Goal: Understand process/instructions

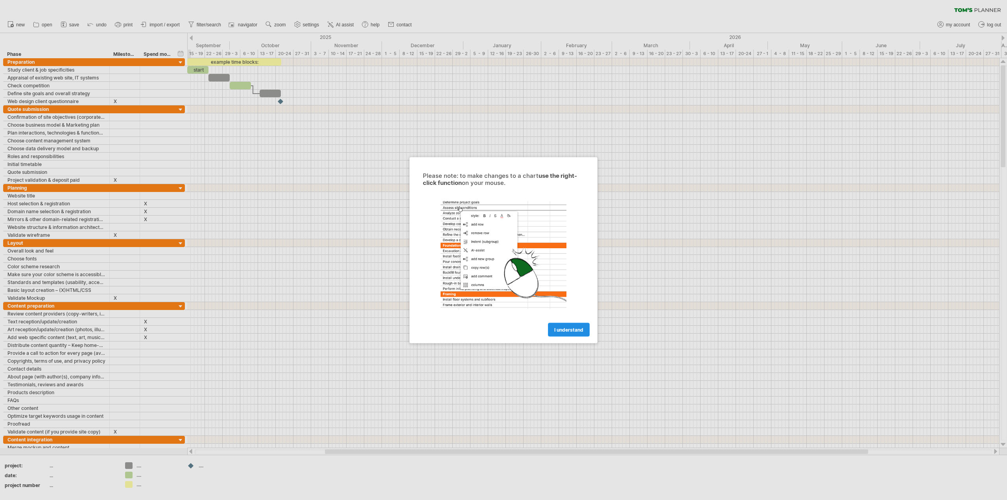
click at [574, 327] on span "I understand" at bounding box center [568, 329] width 29 height 6
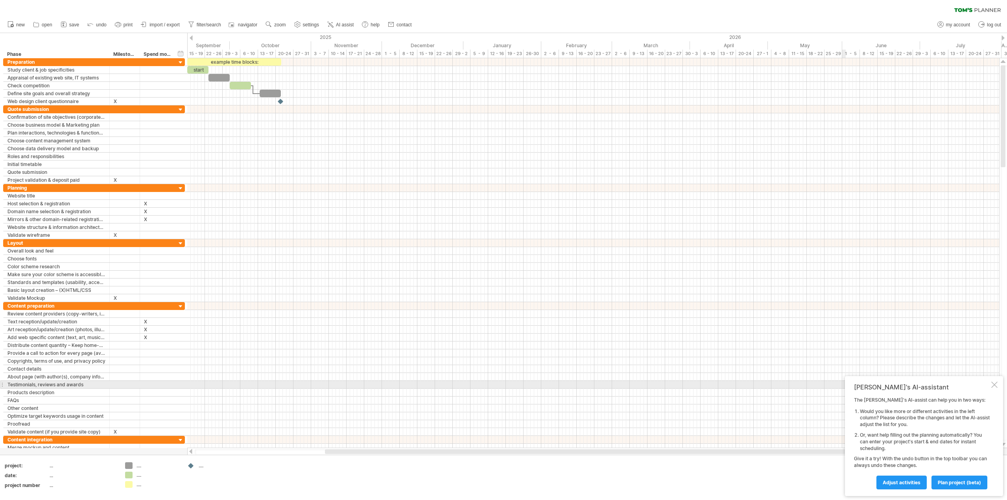
click at [996, 384] on div at bounding box center [994, 385] width 6 height 6
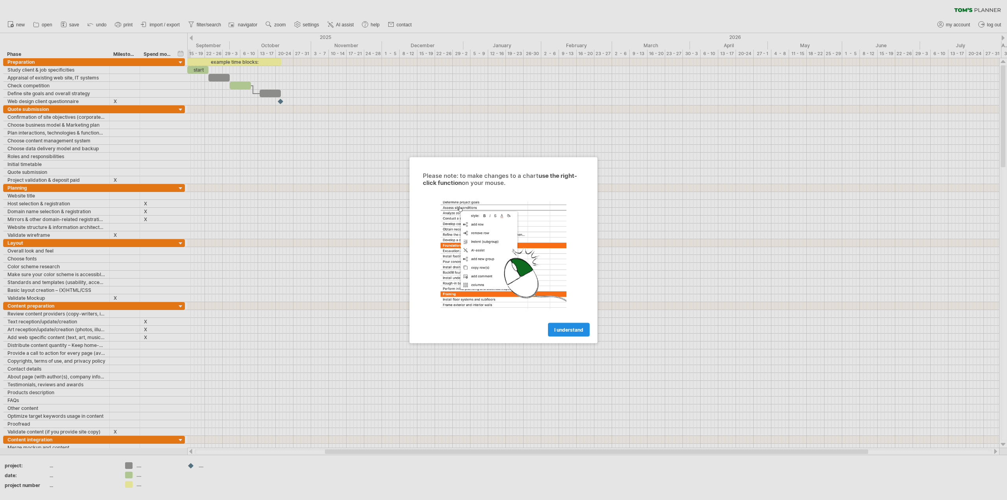
click at [565, 328] on span "I understand" at bounding box center [568, 329] width 29 height 6
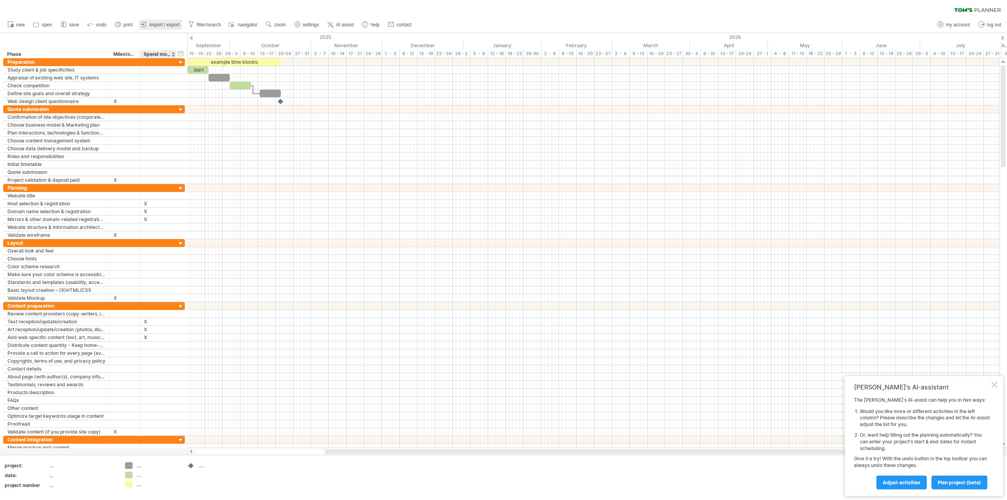
click at [158, 29] on link "import / export" at bounding box center [160, 25] width 43 height 10
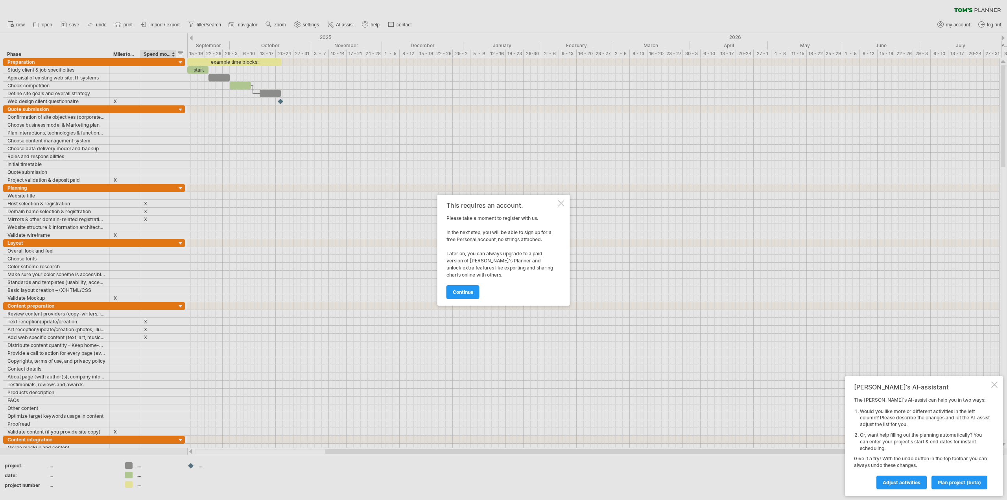
click at [563, 199] on div "This requires an account. Please take a moment to register with us. In the next…" at bounding box center [503, 250] width 133 height 111
click at [561, 202] on div at bounding box center [561, 203] width 6 height 6
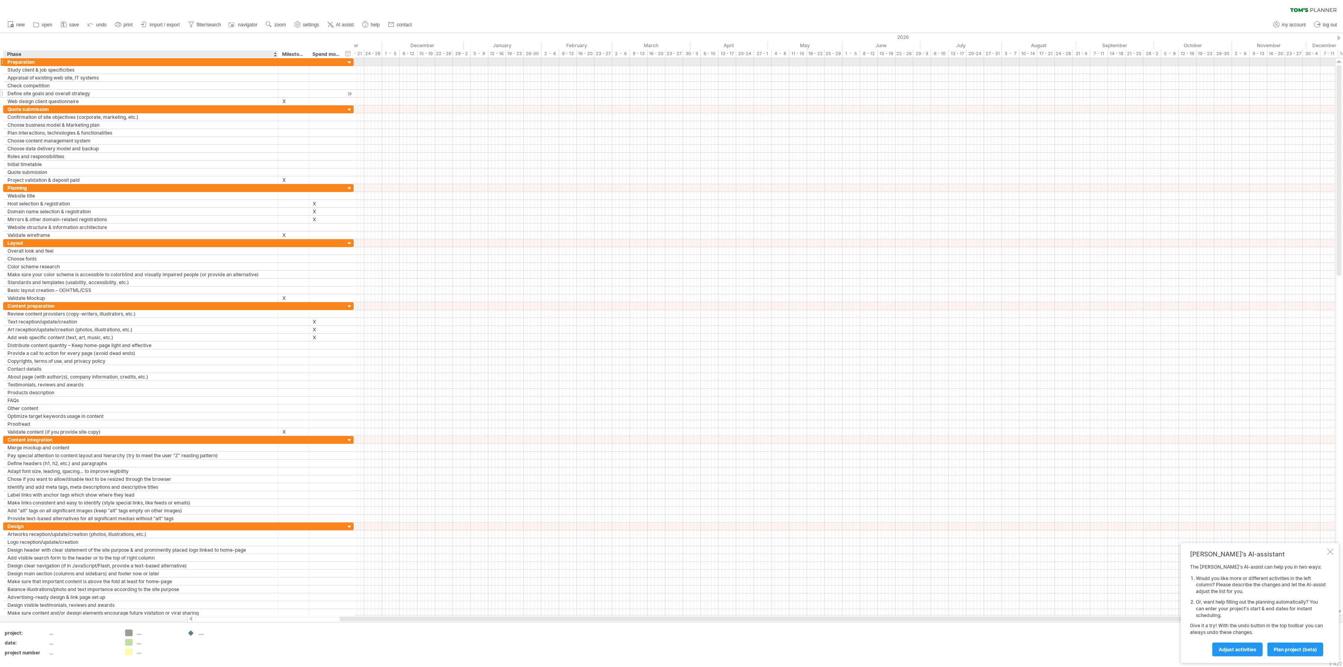
drag, startPoint x: 108, startPoint y: 63, endPoint x: 277, endPoint y: 94, distance: 171.6
click at [277, 94] on div "**********" at bounding box center [178, 81] width 350 height 47
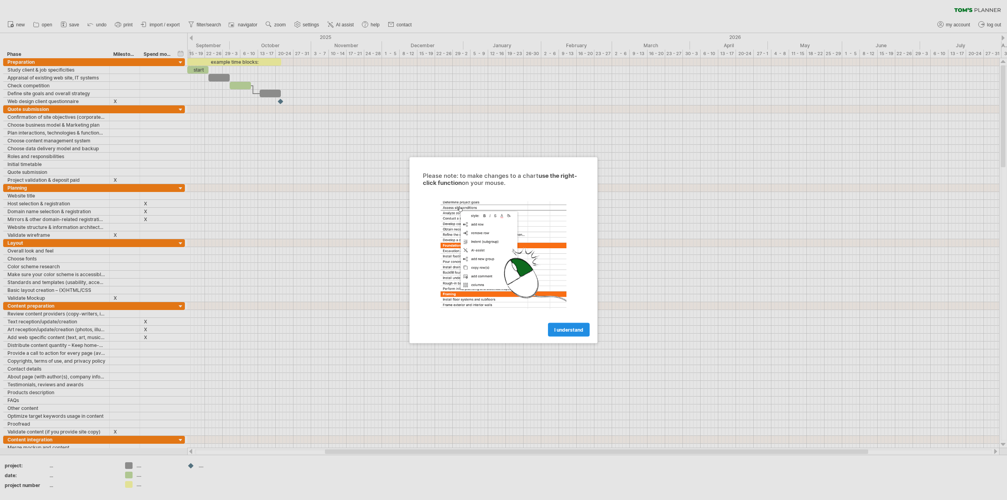
click at [577, 330] on span "I understand" at bounding box center [568, 329] width 29 height 6
